Goal: Task Accomplishment & Management: Use online tool/utility

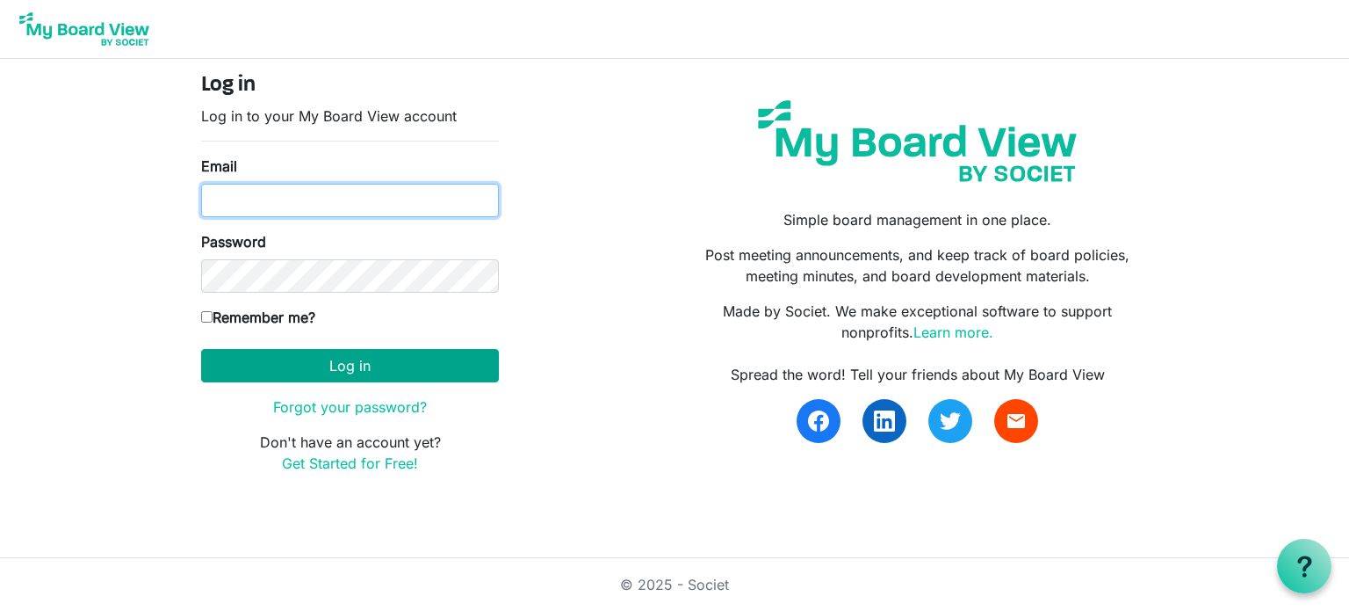
type input "[EMAIL_ADDRESS][DOMAIN_NAME]"
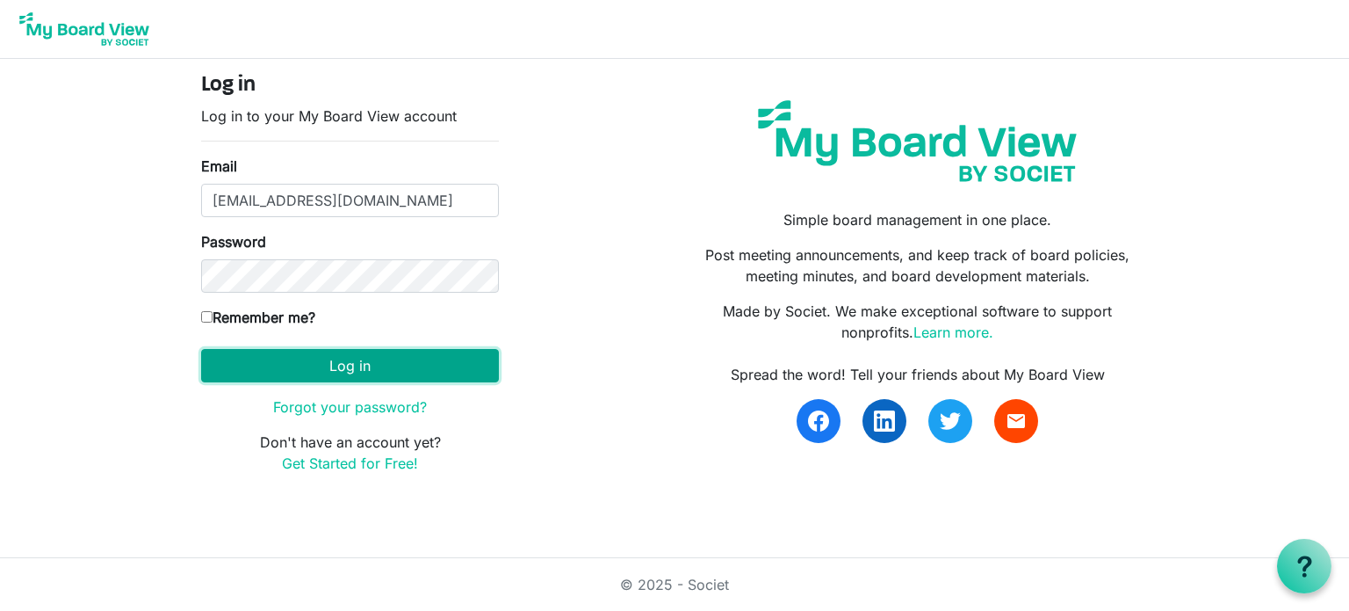
click at [307, 351] on button "Log in" at bounding box center [350, 365] width 298 height 33
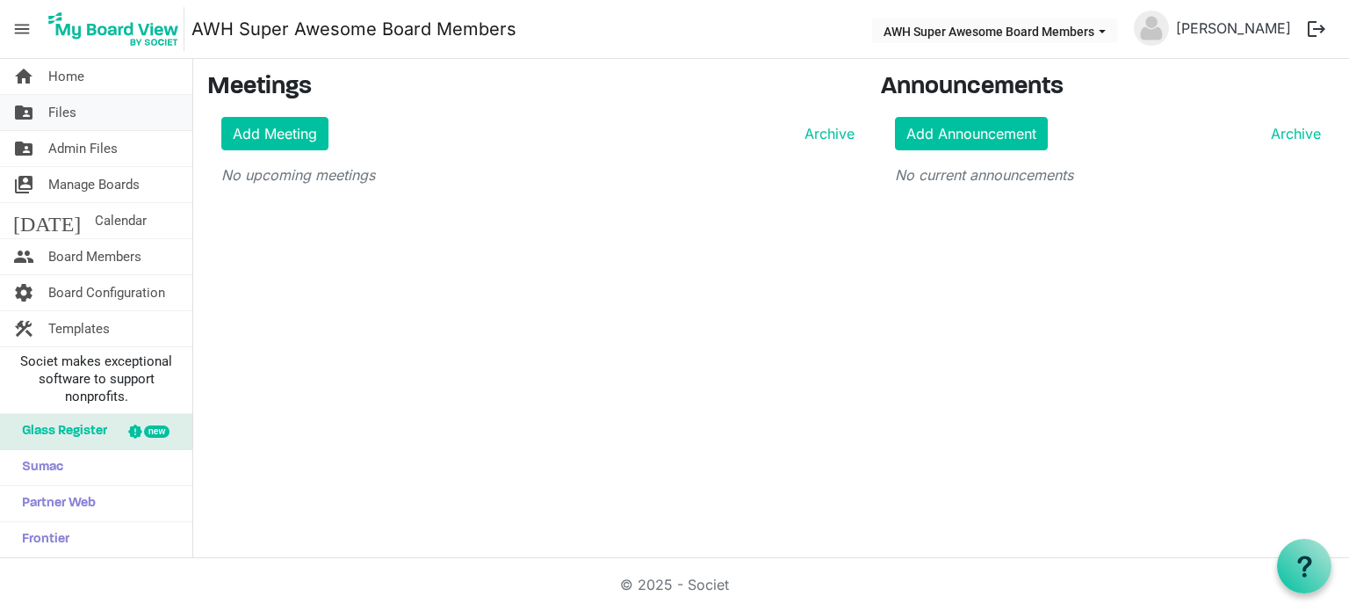
click at [105, 113] on link "folder_shared Files" at bounding box center [96, 112] width 192 height 35
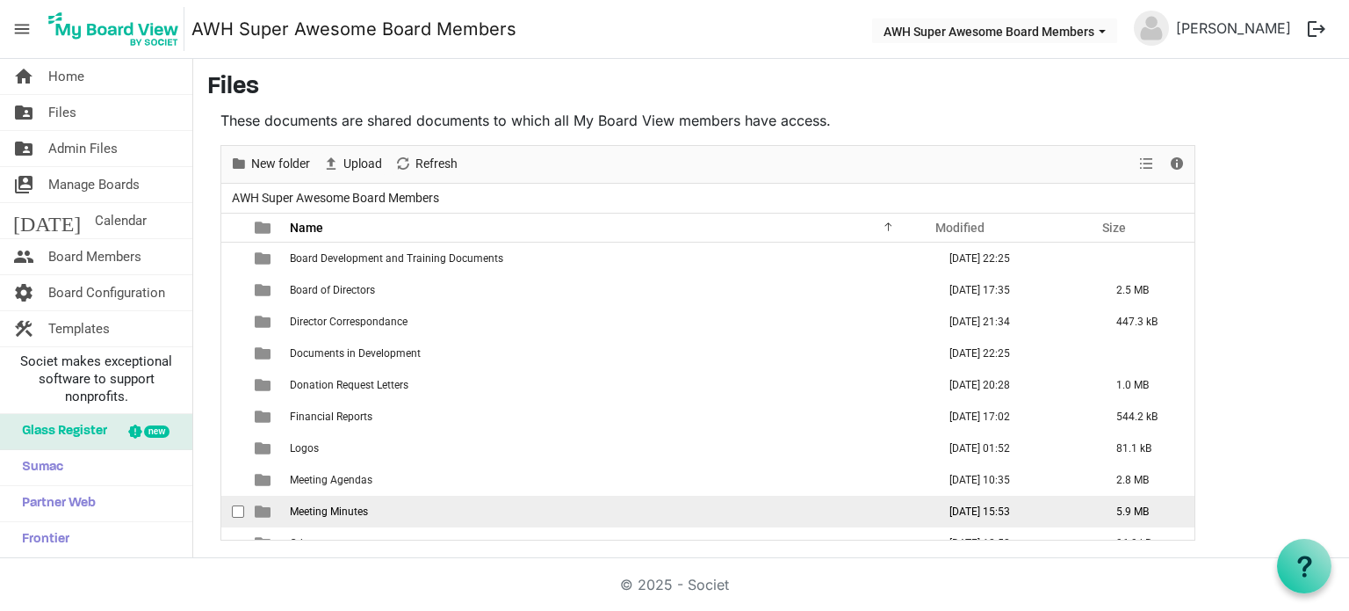
click at [354, 516] on span "Meeting Minutes" at bounding box center [329, 511] width 78 height 12
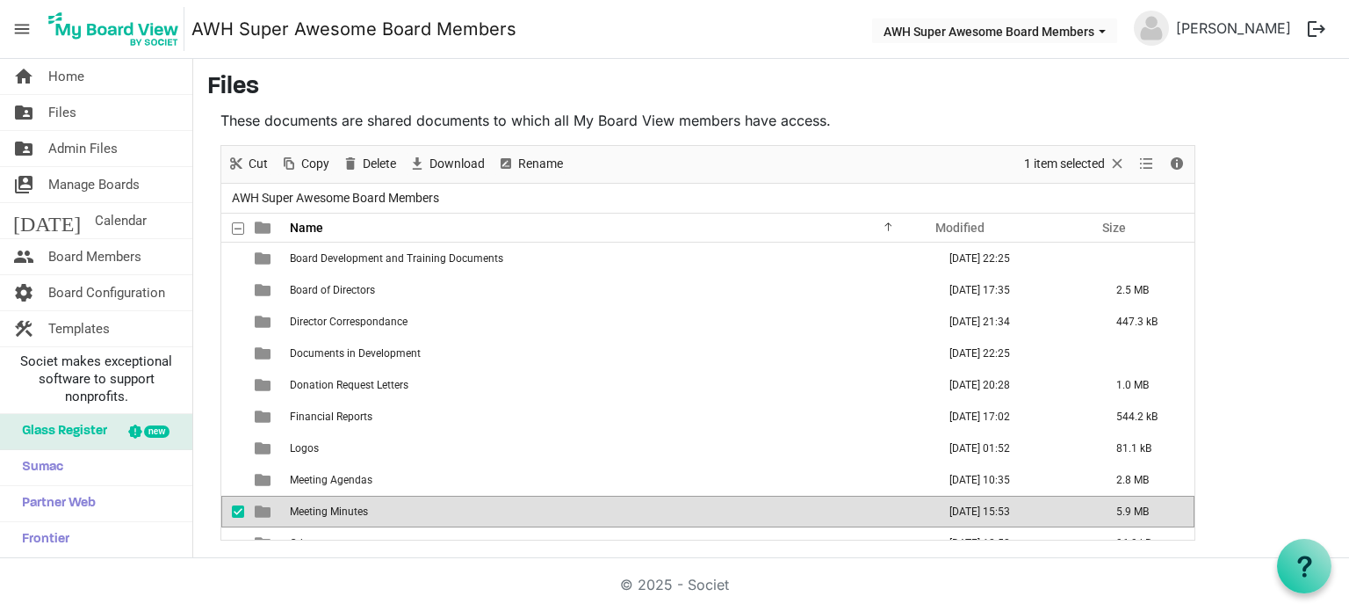
click at [354, 516] on span "Meeting Minutes" at bounding box center [329, 511] width 78 height 12
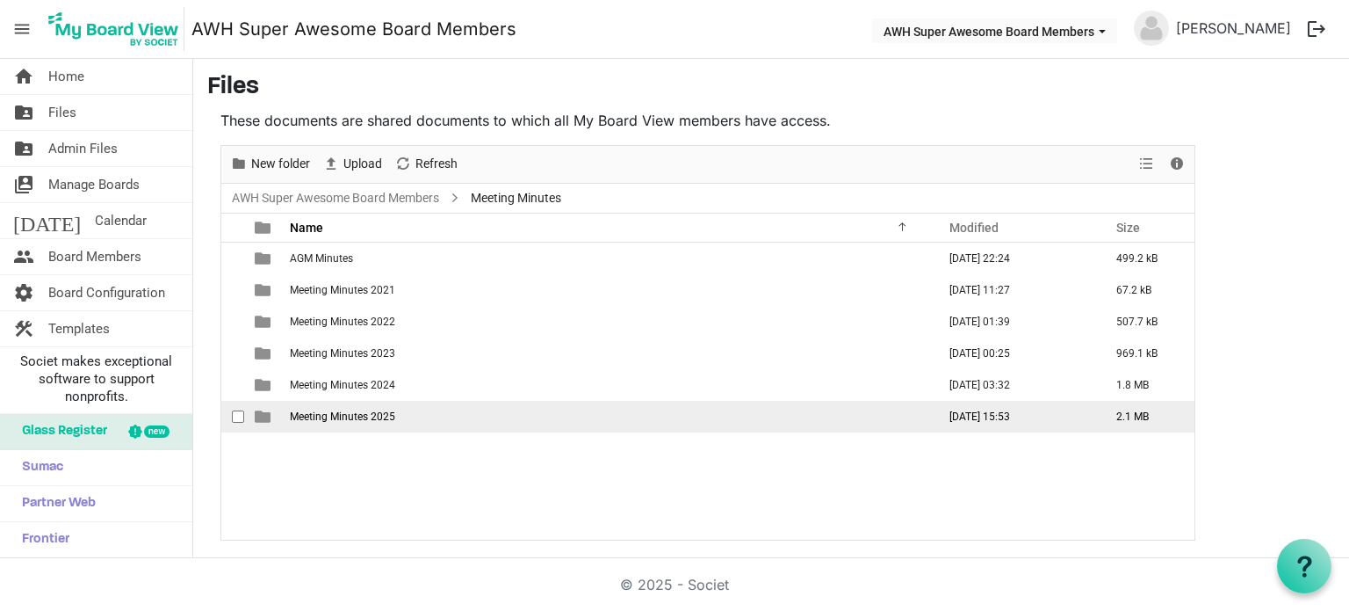
click at [355, 417] on span "Meeting Minutes 2025" at bounding box center [342, 416] width 105 height 12
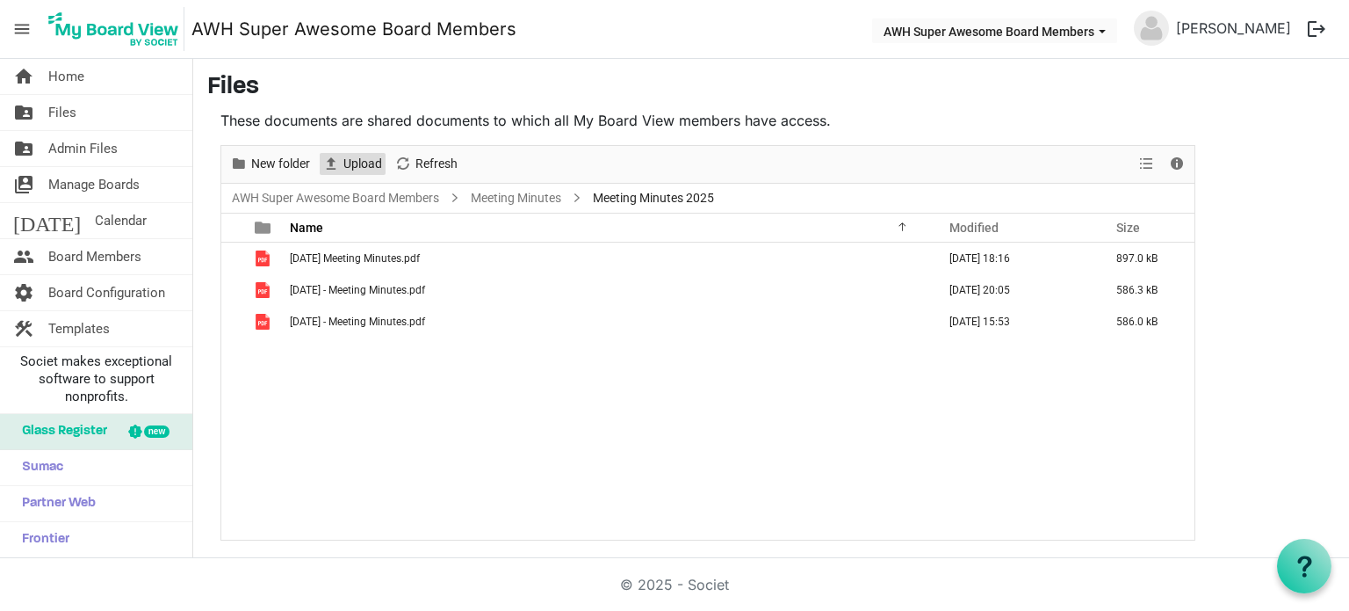
click at [345, 158] on span "Upload" at bounding box center [363, 164] width 42 height 22
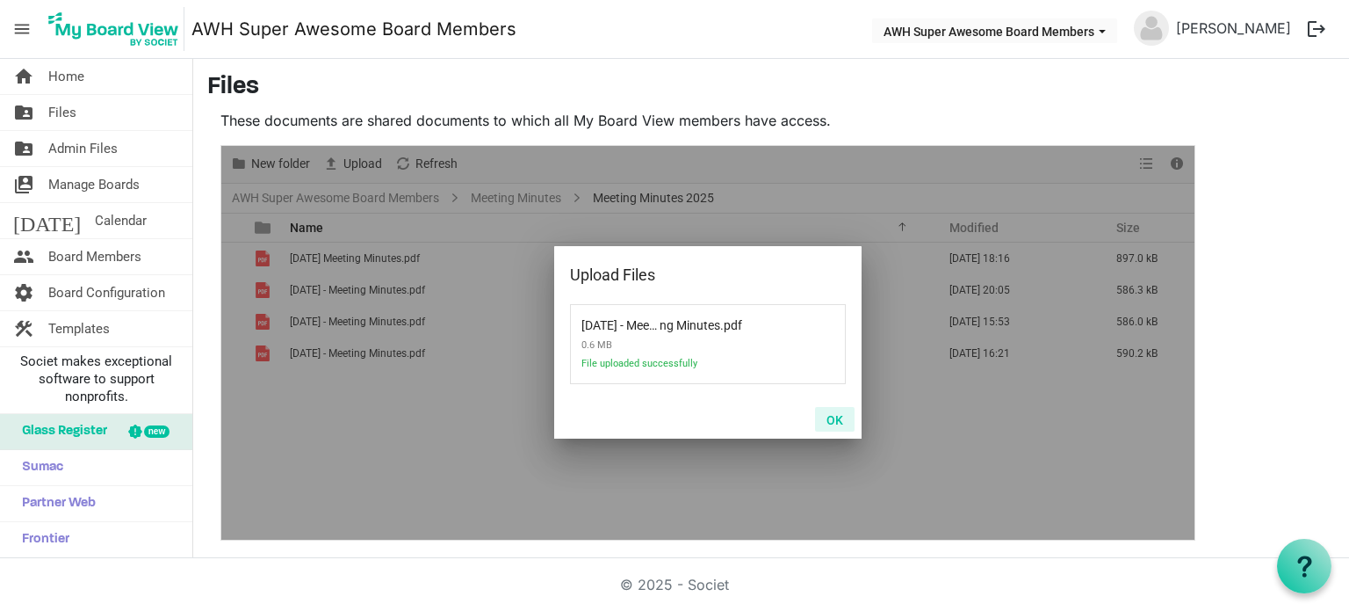
click at [836, 417] on button "OK" at bounding box center [835, 419] width 40 height 25
